Goal: Information Seeking & Learning: Learn about a topic

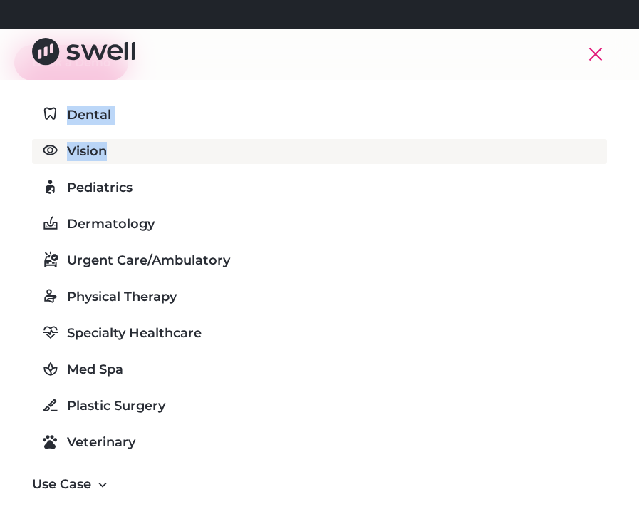
scroll to position [80, 0]
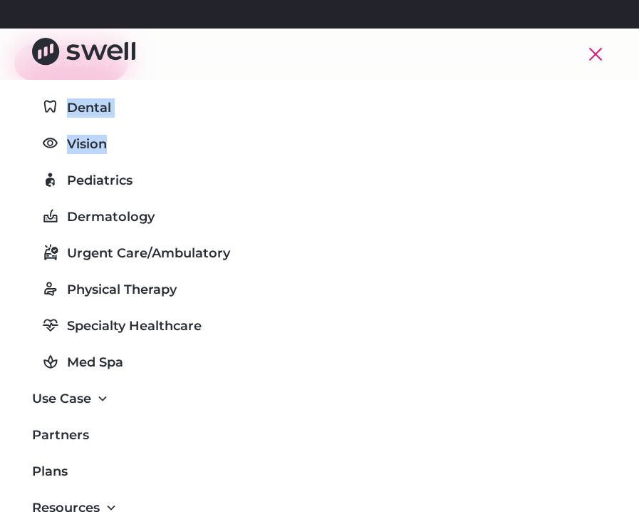
drag, startPoint x: 68, startPoint y: 83, endPoint x: 31, endPoint y: 86, distance: 37.1
click at [29, 85] on nav "Products Online Reputation Management Patient Experience Insights Employee Expe…" at bounding box center [319, 336] width 639 height 512
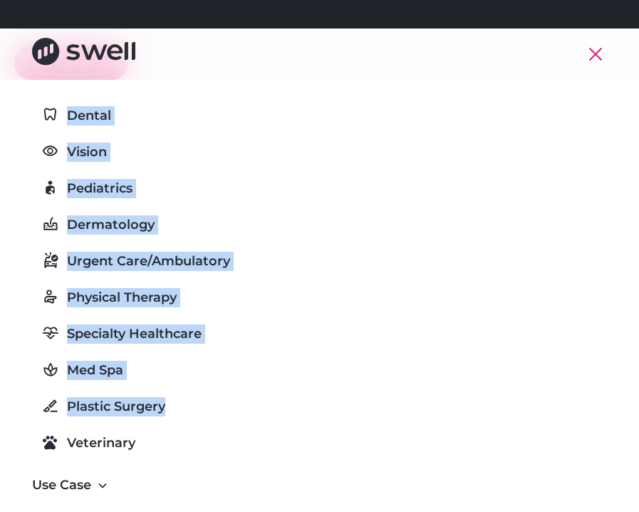
scroll to position [73, 0]
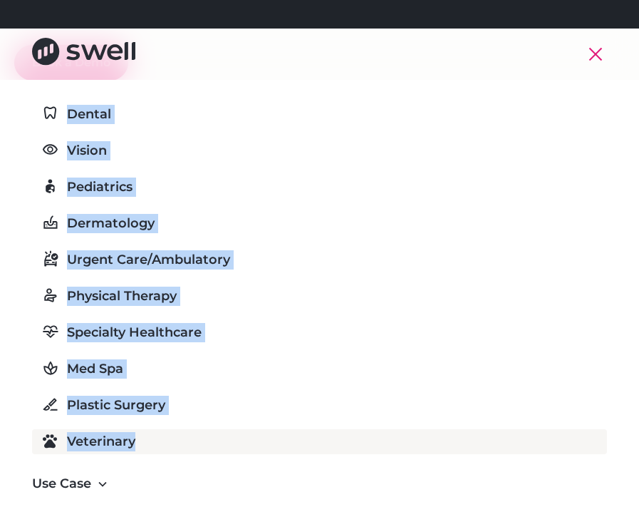
copy div "Dental Vision Pediatrics Dermatology Urgent Care/Ambulatory Physical Therapy Sp…"
drag, startPoint x: 52, startPoint y: 167, endPoint x: 161, endPoint y: 438, distance: 291.3
click at [161, 438] on div "Dental Vision Pediatrics Dermatology Urgent Care/Ambulatory Physical Therapy Sp…" at bounding box center [319, 278] width 575 height 375
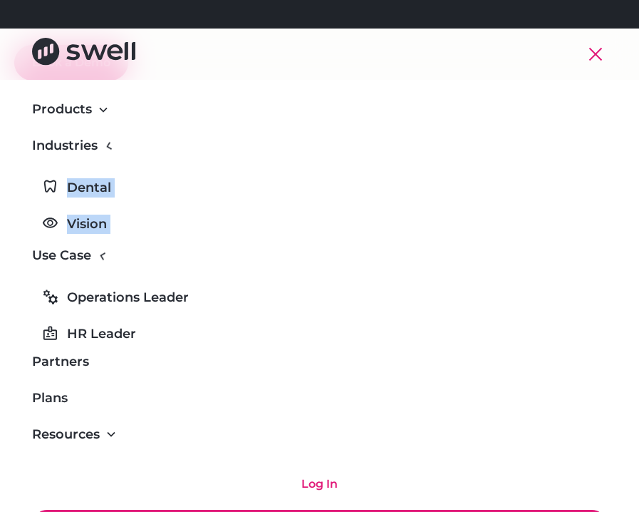
scroll to position [0, 0]
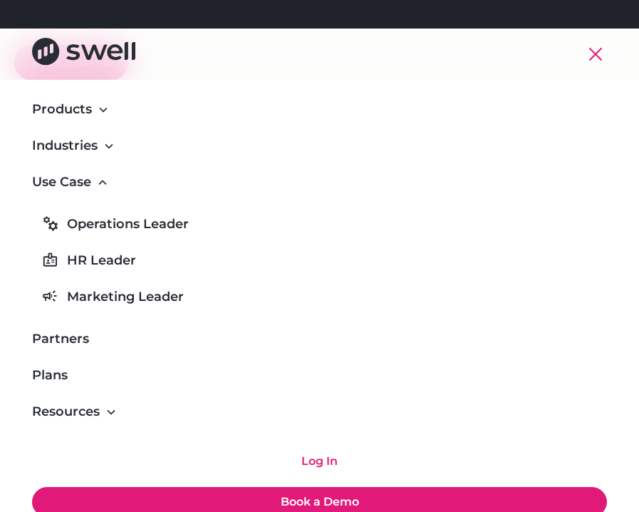
click at [65, 207] on div "Operations Leader HR Leader Marketing Leader" at bounding box center [319, 260] width 575 height 120
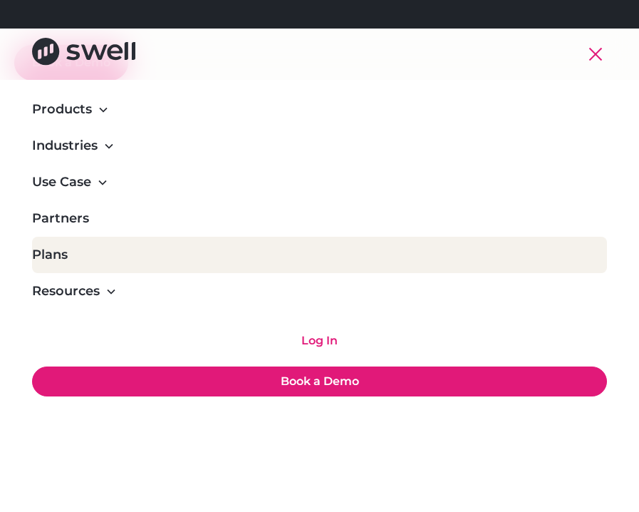
click at [60, 262] on link "Plans" at bounding box center [319, 255] width 575 height 36
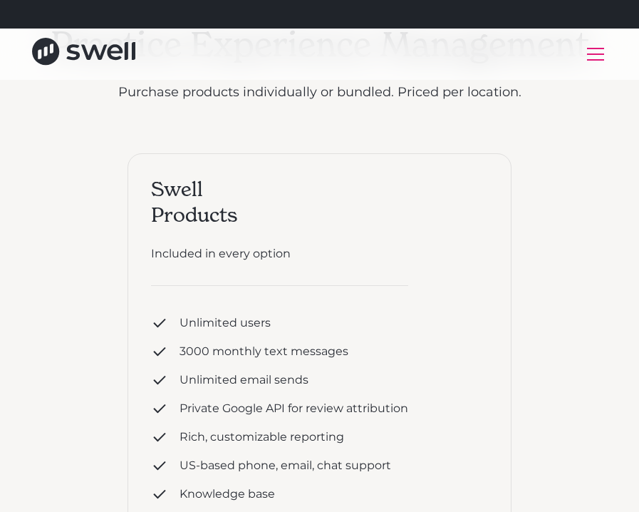
scroll to position [301, 0]
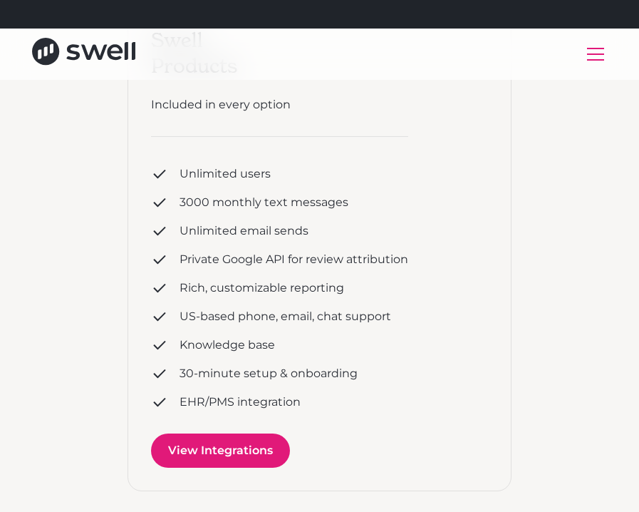
click at [167, 465] on link "View Integrations" at bounding box center [220, 450] width 139 height 34
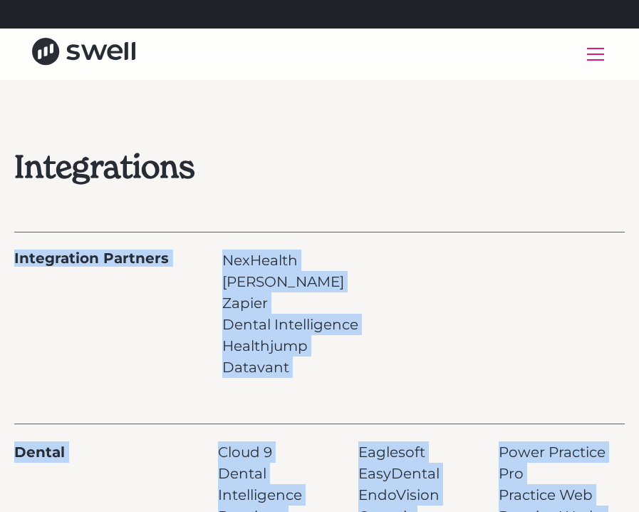
drag, startPoint x: 308, startPoint y: 247, endPoint x: -2, endPoint y: 258, distance: 310.2
click at [0, 258] on html "Refer a clinic, get $300! Learn More Products Online Reputation Management Pati…" at bounding box center [319, 256] width 639 height 512
copy div "Integration Partners NexHealth Sikka Zapier Dental Intelligence Healthjump Data…"
